Goal: Check status: Check status

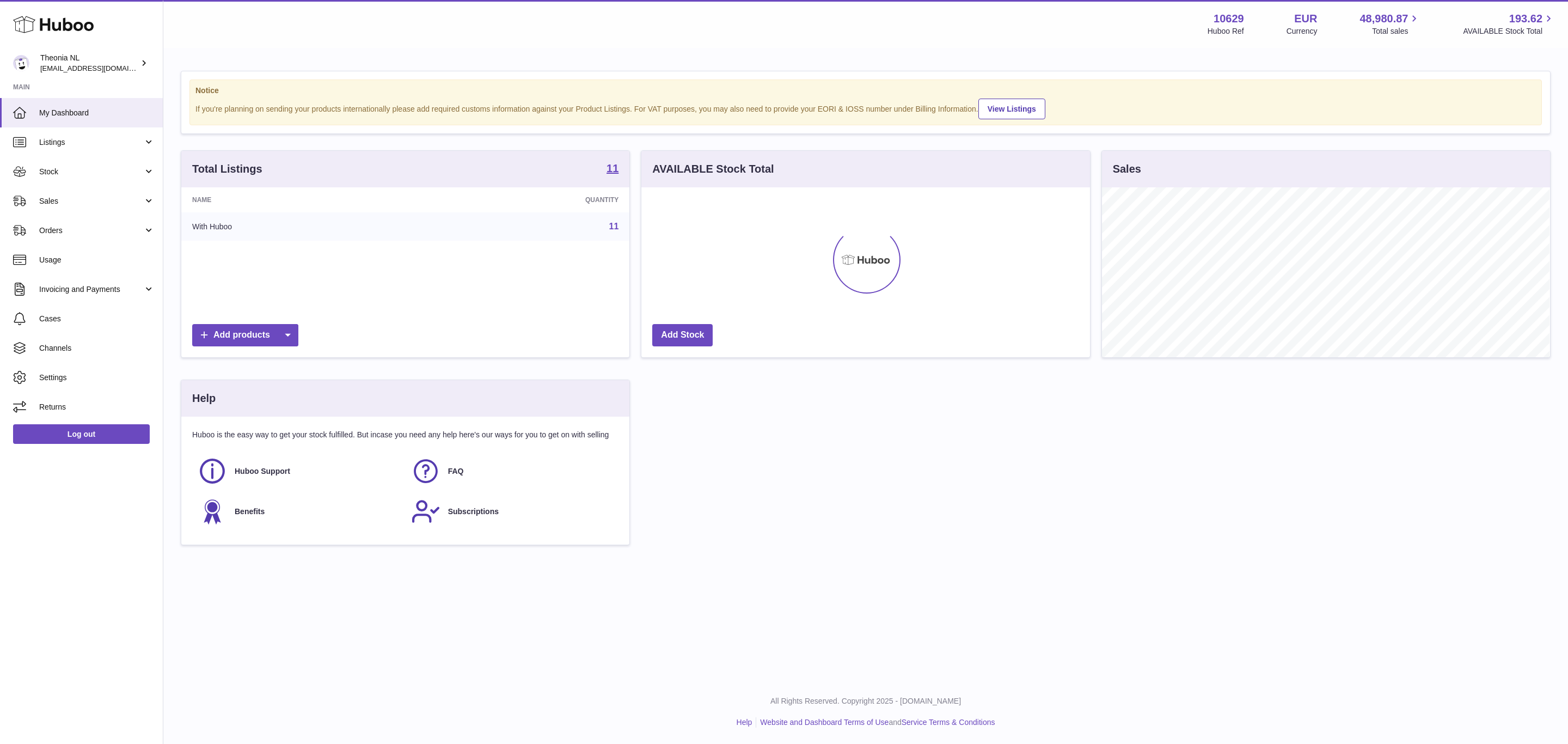
scroll to position [170, 447]
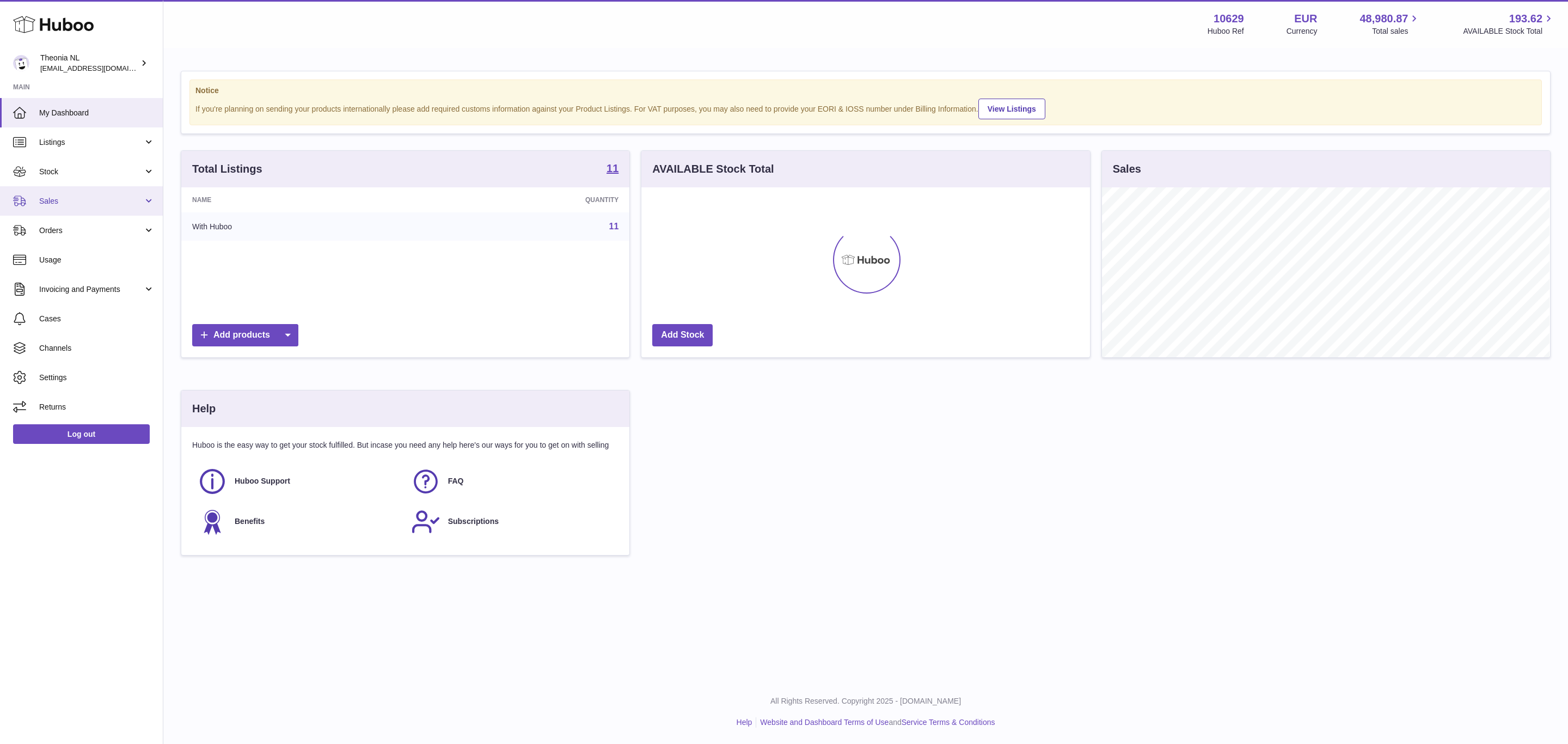
click at [116, 207] on span "Sales" at bounding box center [92, 201] width 104 height 10
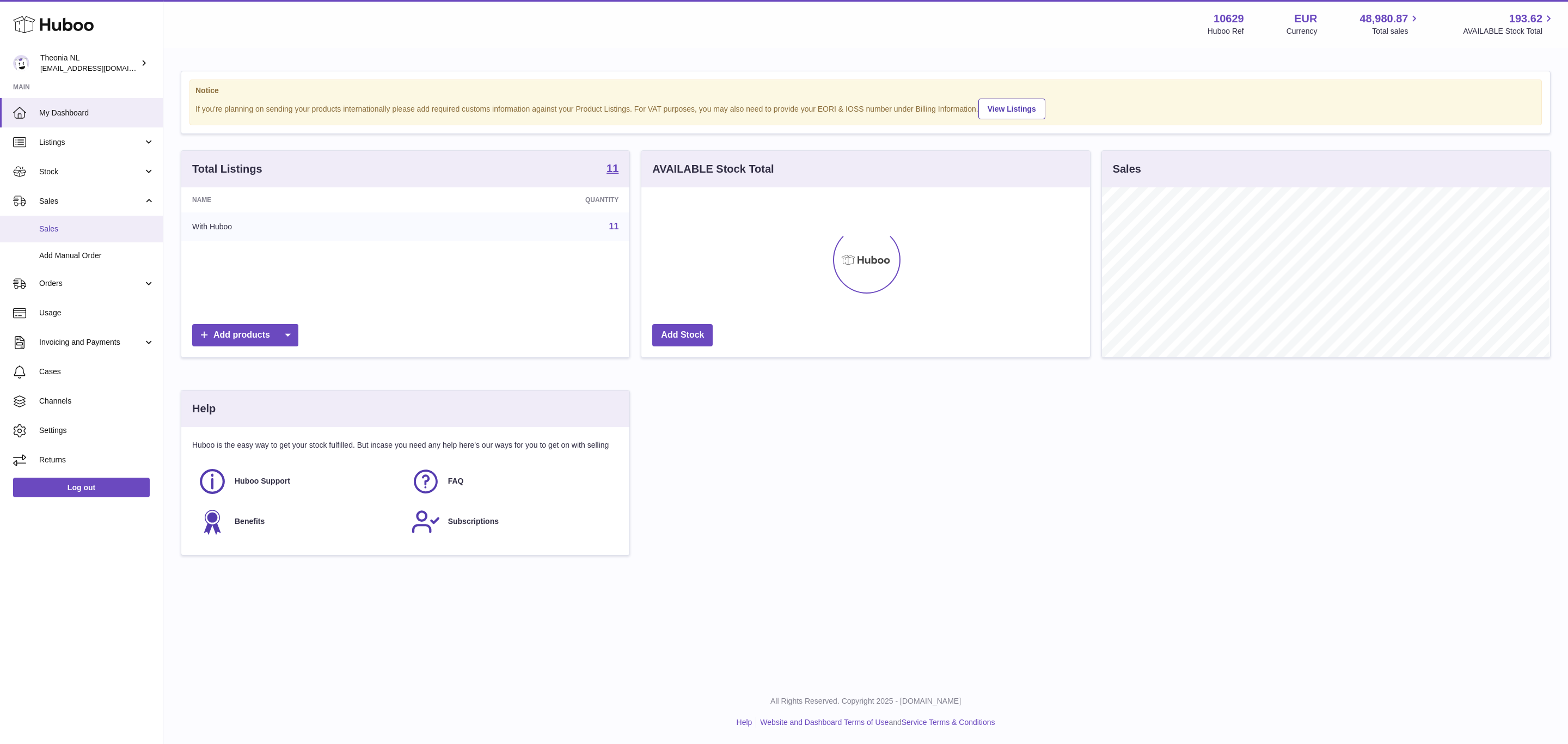
click at [99, 234] on span "Sales" at bounding box center [97, 229] width 116 height 10
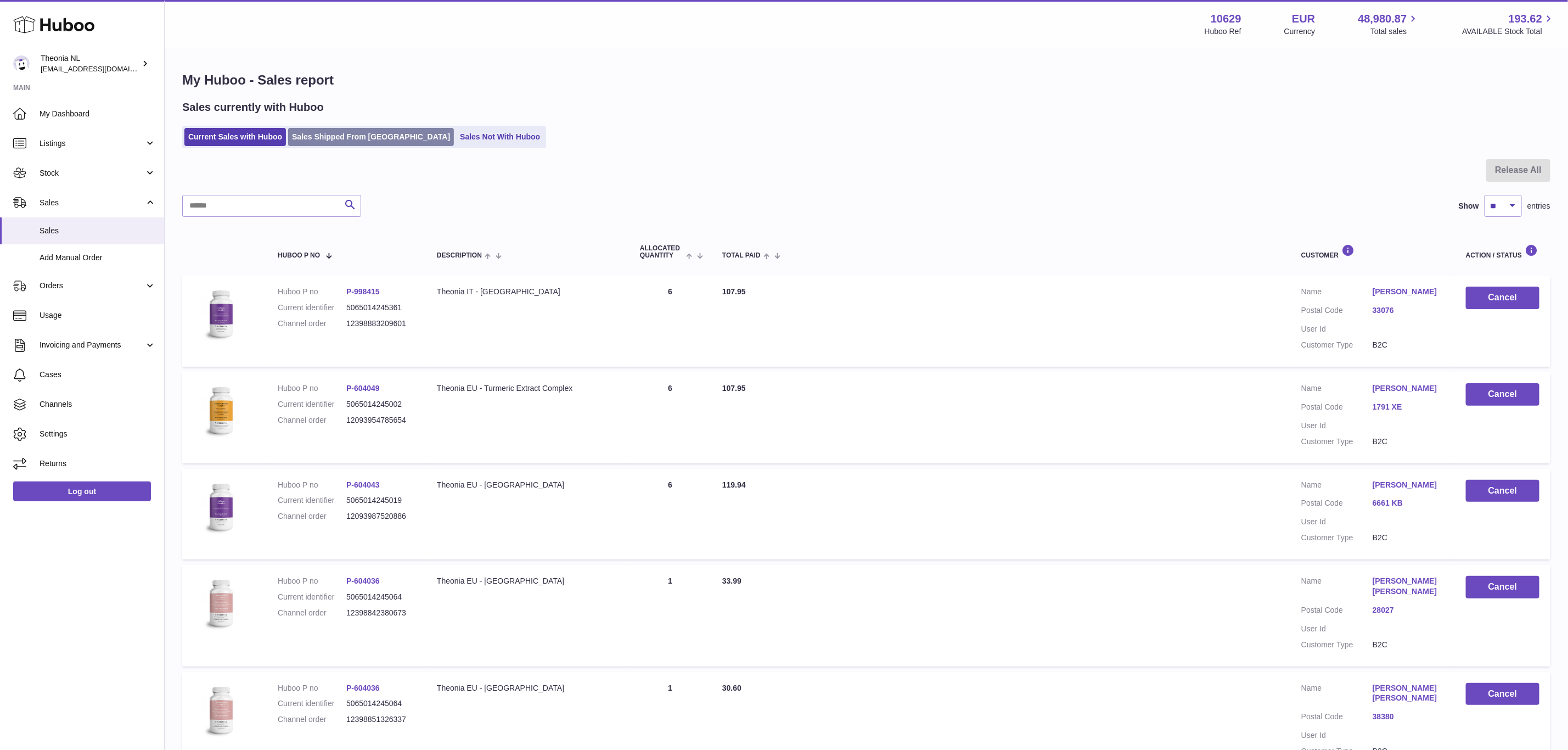
click at [356, 145] on link "Sales Shipped From [GEOGRAPHIC_DATA]" at bounding box center [370, 137] width 166 height 18
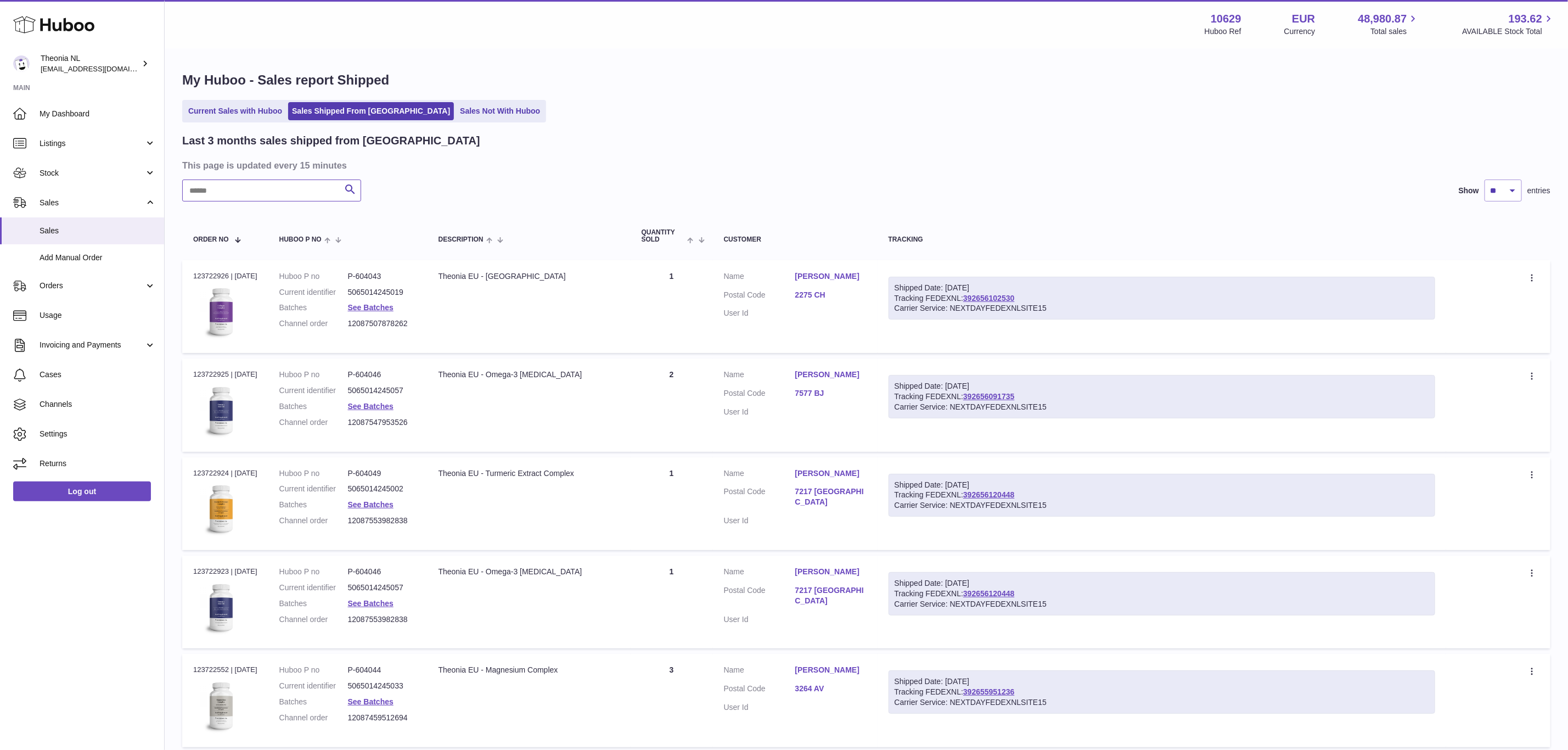
click at [275, 202] on input "text" at bounding box center [272, 190] width 179 height 22
paste input "**********"
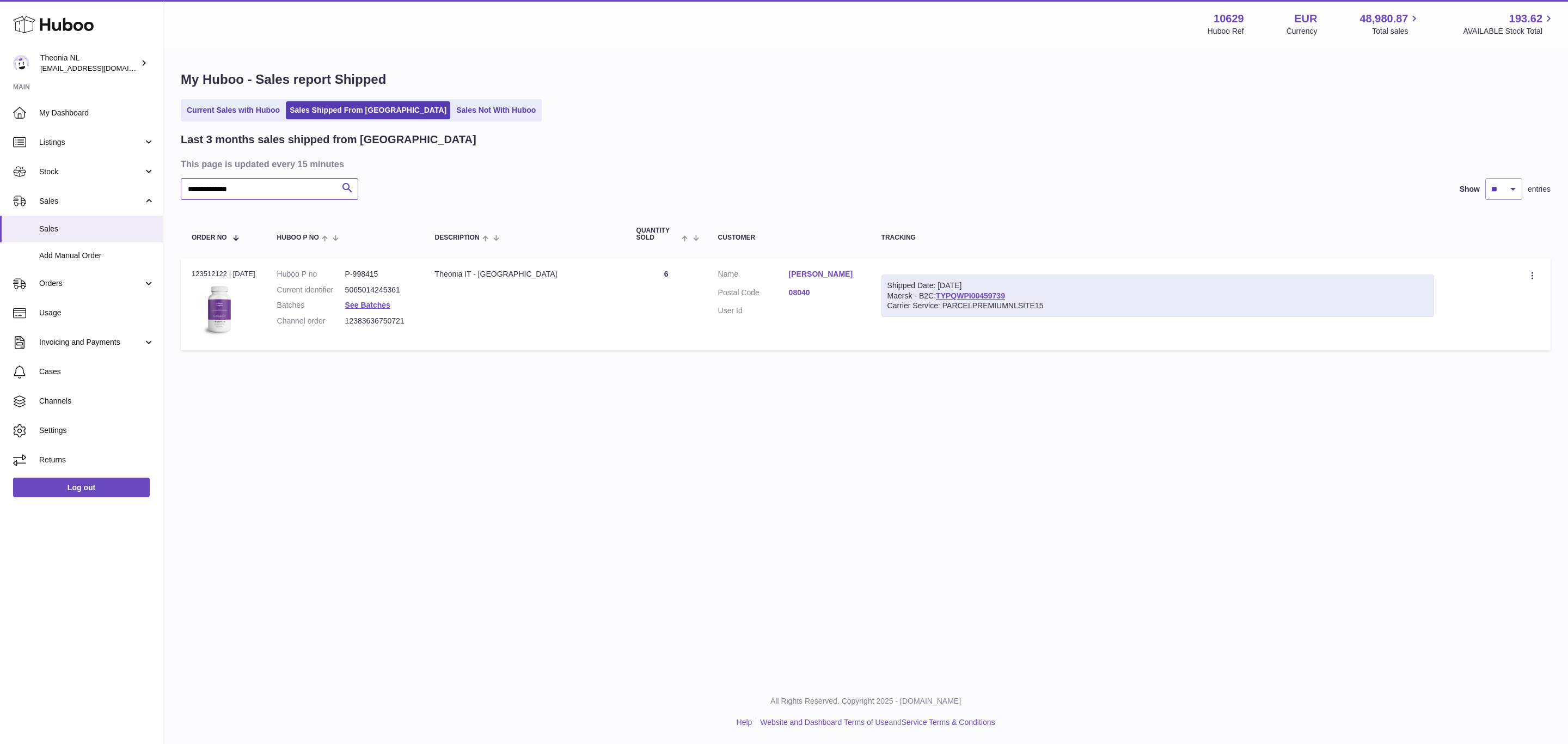
type input "**********"
click at [789, 301] on dt "Postal Code" at bounding box center [753, 294] width 71 height 13
click at [813, 322] on dl "Customer Name Sebastiana Mele Postal Code 08040 User Id" at bounding box center [788, 295] width 141 height 53
click at [808, 298] on link "08040" at bounding box center [824, 293] width 71 height 10
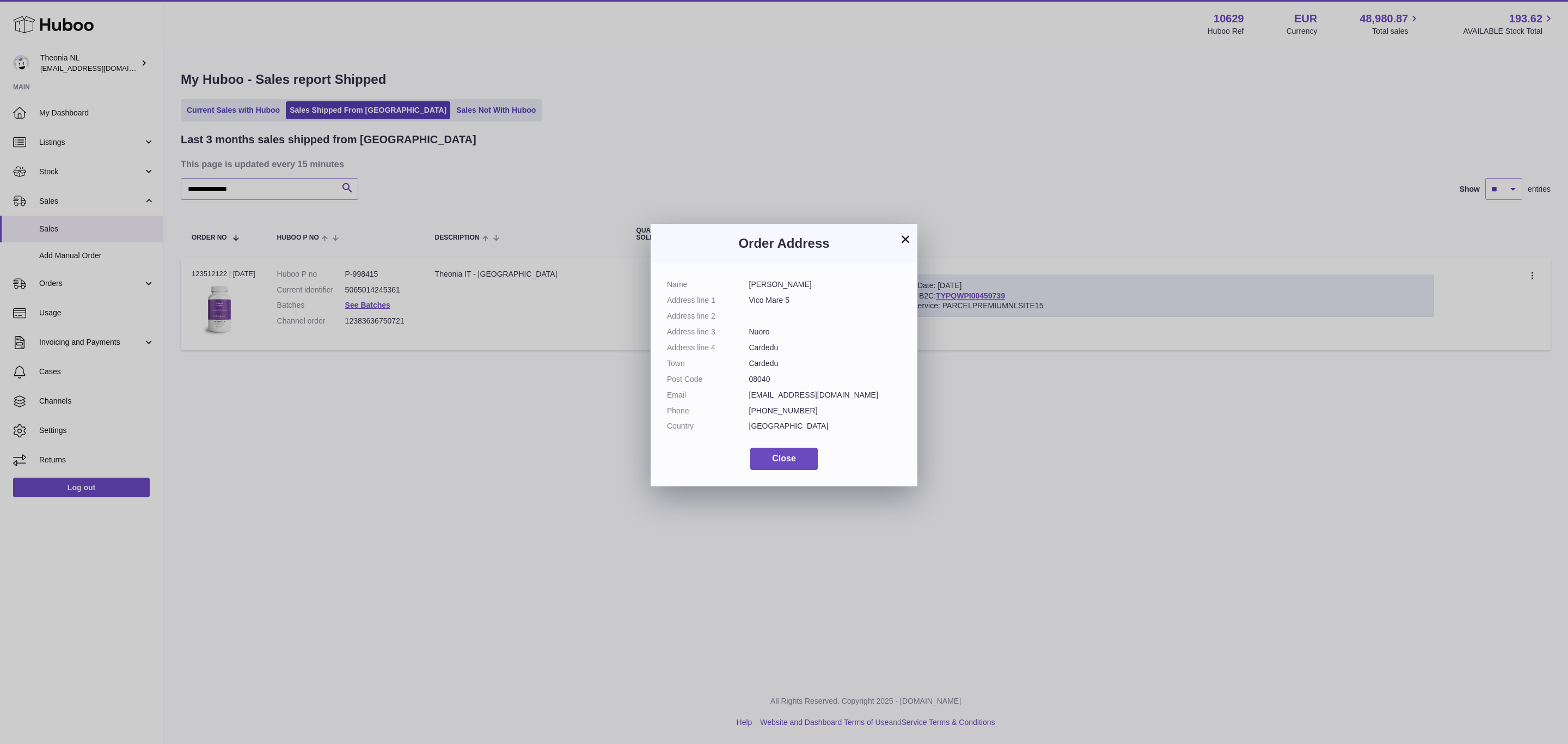
click at [812, 321] on dd at bounding box center [825, 316] width 152 height 10
click at [848, 337] on dd "Nuoro" at bounding box center [825, 332] width 152 height 10
drag, startPoint x: 830, startPoint y: 335, endPoint x: 856, endPoint y: 341, distance: 26.7
click at [830, 335] on dl "Name Sebastiana Mele Address line 1 Vico Mare 5 Address line 2 Address line 3 N…" at bounding box center [784, 358] width 234 height 157
click at [907, 241] on button "×" at bounding box center [906, 239] width 13 height 13
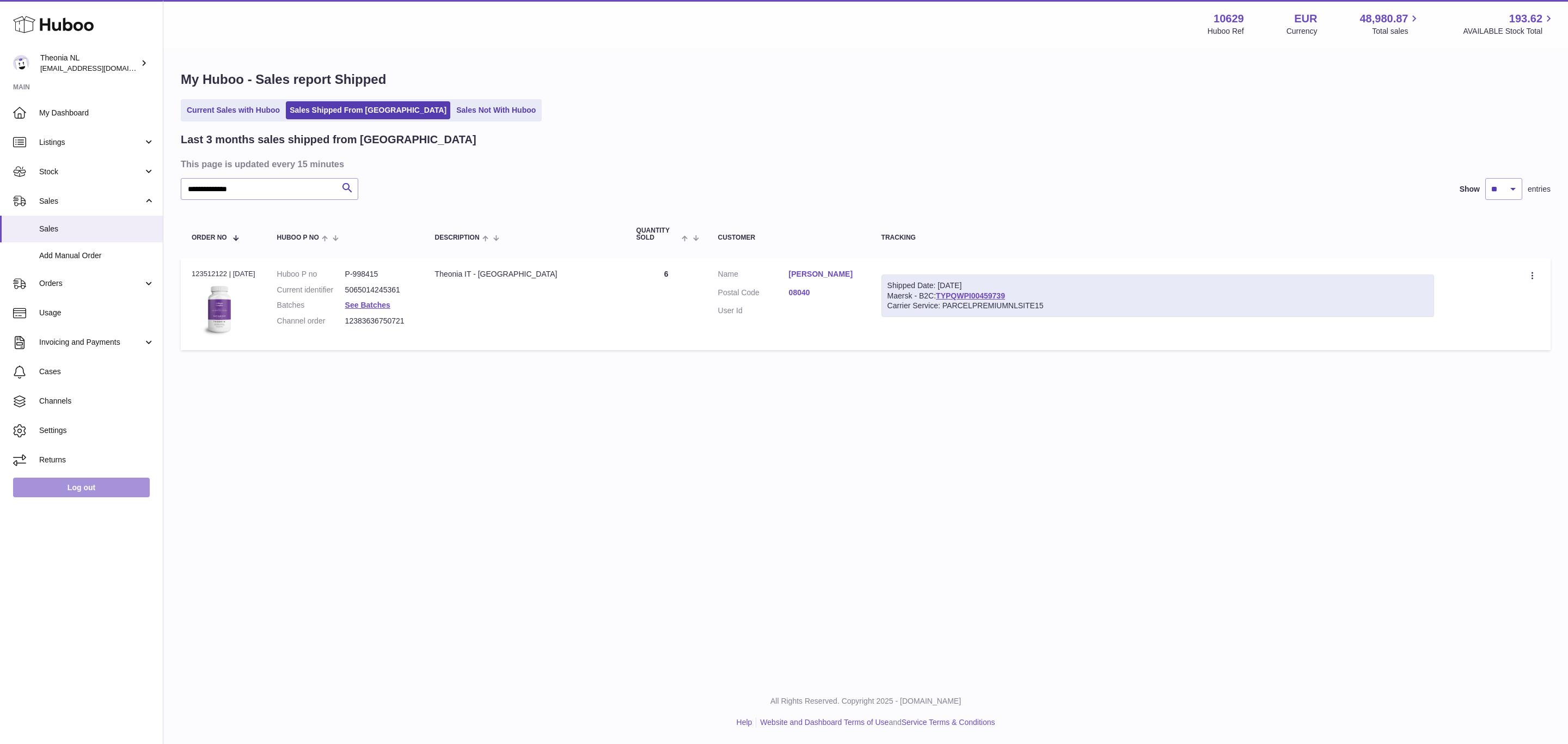
click at [78, 475] on link "Returns" at bounding box center [81, 460] width 163 height 29
click at [82, 497] on link "Log out" at bounding box center [81, 487] width 137 height 20
